Goal: Contribute content: Contribute content

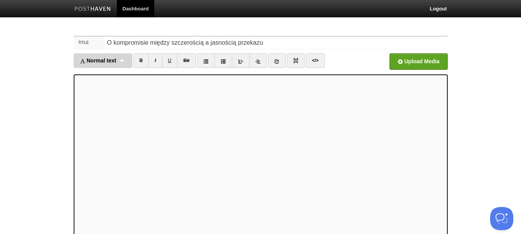
click at [99, 57] on div "Normal text Normal text Heading 1 Heading 2 Heading 3" at bounding box center [103, 60] width 59 height 15
click at [100, 108] on link "Heading 3" at bounding box center [103, 109] width 58 height 12
click at [84, 64] on div "Heading 3 Normal text Heading 1 Heading 2 Heading 3" at bounding box center [98, 60] width 48 height 15
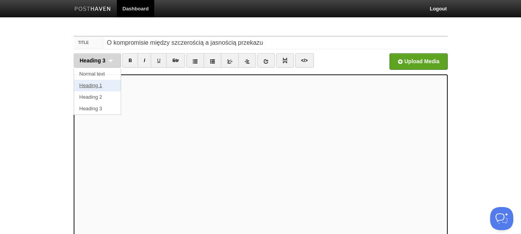
click at [96, 82] on link "Heading 1" at bounding box center [97, 86] width 47 height 12
click at [98, 59] on span "Heading 1" at bounding box center [93, 60] width 26 height 6
click at [99, 82] on link "Heading 1" at bounding box center [97, 86] width 47 height 12
click at [102, 65] on div "Heading 1 Normal text Heading 1 Heading 2 Heading 3" at bounding box center [98, 60] width 48 height 15
click at [98, 95] on link "Heading 2" at bounding box center [97, 97] width 47 height 12
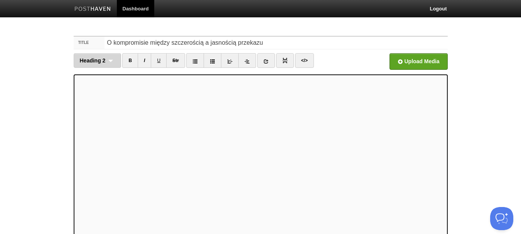
click at [83, 64] on div "Heading 2 Normal text Heading 1 Heading 2 Heading 3" at bounding box center [98, 60] width 48 height 15
click at [102, 95] on link "Heading 2" at bounding box center [97, 97] width 47 height 12
click at [101, 66] on div "Heading 2 Normal text Heading 1 Heading 2 Heading 3" at bounding box center [98, 60] width 48 height 15
click at [105, 105] on link "Heading 3" at bounding box center [97, 109] width 47 height 12
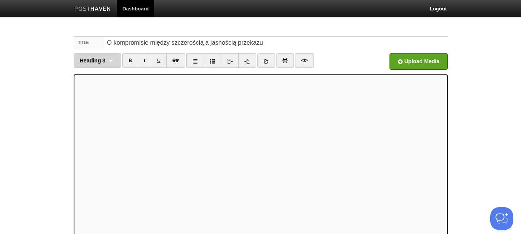
click at [108, 59] on div "Heading 3 Normal text Heading 1 Heading 2 Heading 3" at bounding box center [98, 60] width 48 height 15
click at [108, 76] on link "Normal text" at bounding box center [97, 74] width 47 height 12
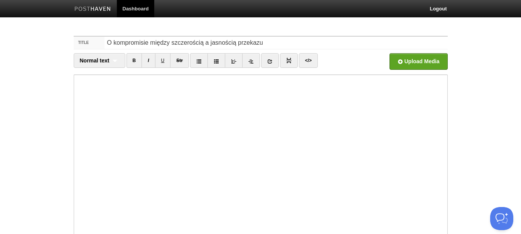
click at [68, 86] on div "Title O kompromisie między szczerością a jasnością przekazu Normal text Normal …" at bounding box center [260, 177] width 385 height 297
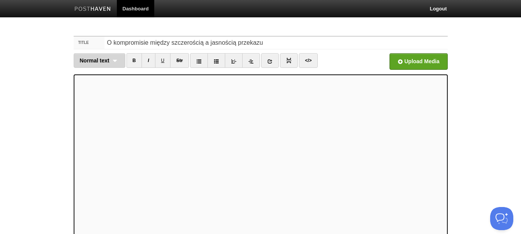
click at [104, 57] on div "Normal text Normal text Heading 1 Heading 2 Heading 3" at bounding box center [100, 60] width 52 height 15
click at [111, 69] on link "Normal text" at bounding box center [99, 74] width 51 height 12
click at [85, 65] on div "Normal text Normal text Heading 1 Heading 2 Heading 3" at bounding box center [100, 60] width 52 height 15
click at [111, 109] on link "Heading 3" at bounding box center [99, 109] width 51 height 12
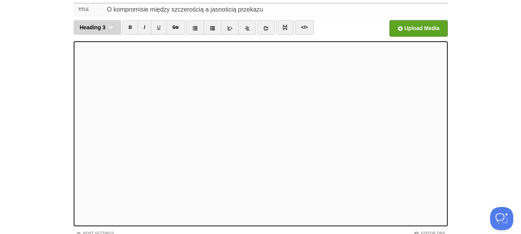
scroll to position [92, 0]
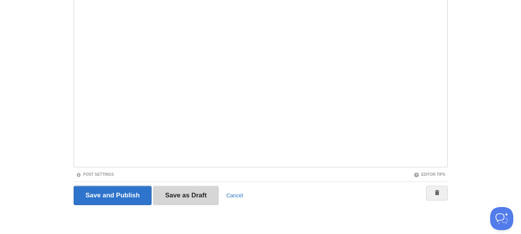
click at [197, 200] on input "Save as Draft" at bounding box center [186, 195] width 66 height 19
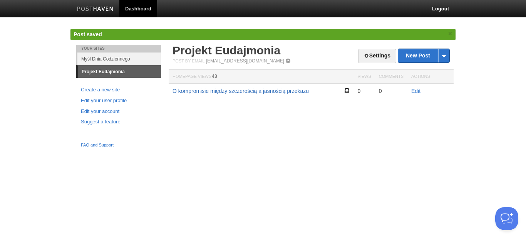
click at [258, 89] on link "O kompromisie między szczerością a jasnością przekazu" at bounding box center [241, 91] width 136 height 6
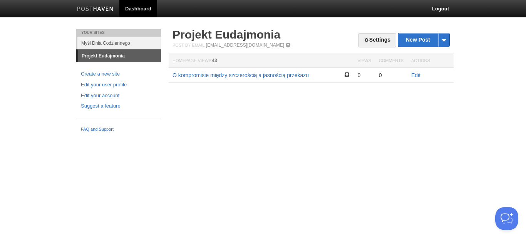
click at [292, 74] on link "O kompromisie między szczerością a jasnością przekazu" at bounding box center [241, 75] width 136 height 6
click at [419, 74] on link "Edit" at bounding box center [416, 75] width 9 height 6
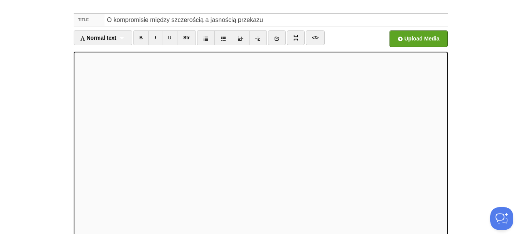
scroll to position [92, 0]
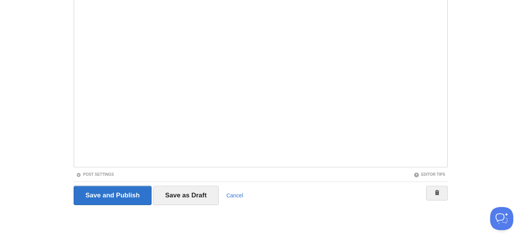
click at [42, 67] on body "Dashboard Logout Post saved × Post saved × Post saved × Post saved × Your Sites…" at bounding box center [260, 71] width 521 height 326
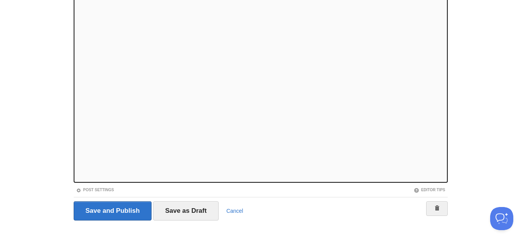
scroll to position [77, 0]
